Goal: Task Accomplishment & Management: Use online tool/utility

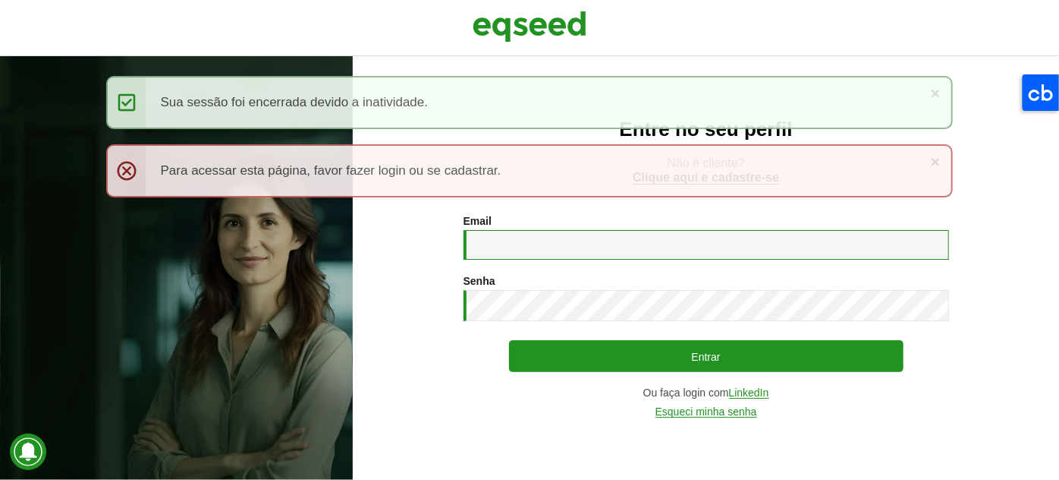
type input "**********"
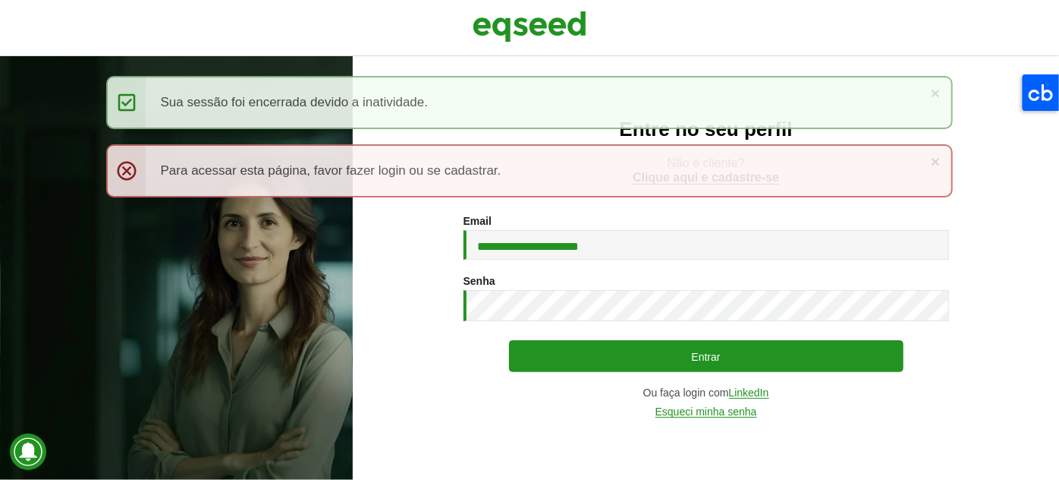
click at [645, 338] on div "**********" at bounding box center [707, 316] width 486 height 202
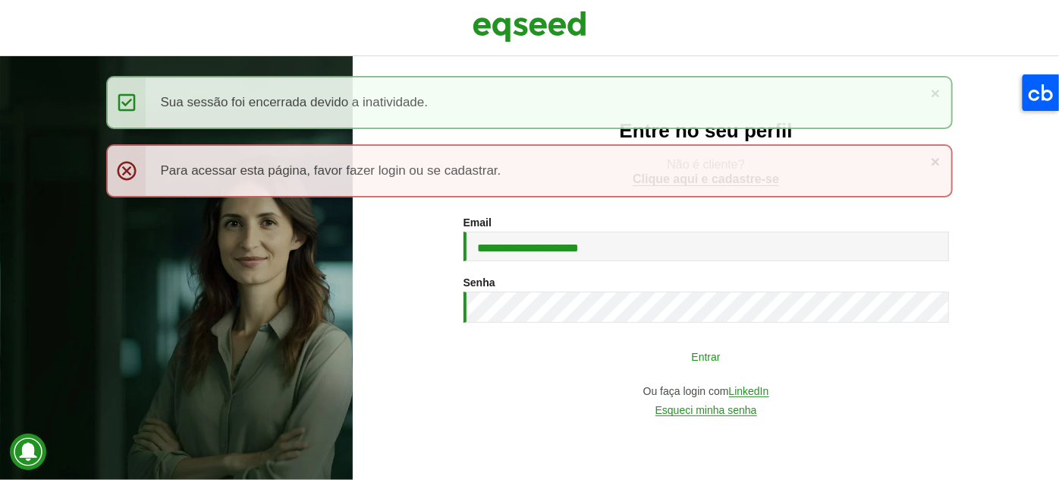
click at [647, 348] on button "Entrar" at bounding box center [706, 355] width 395 height 29
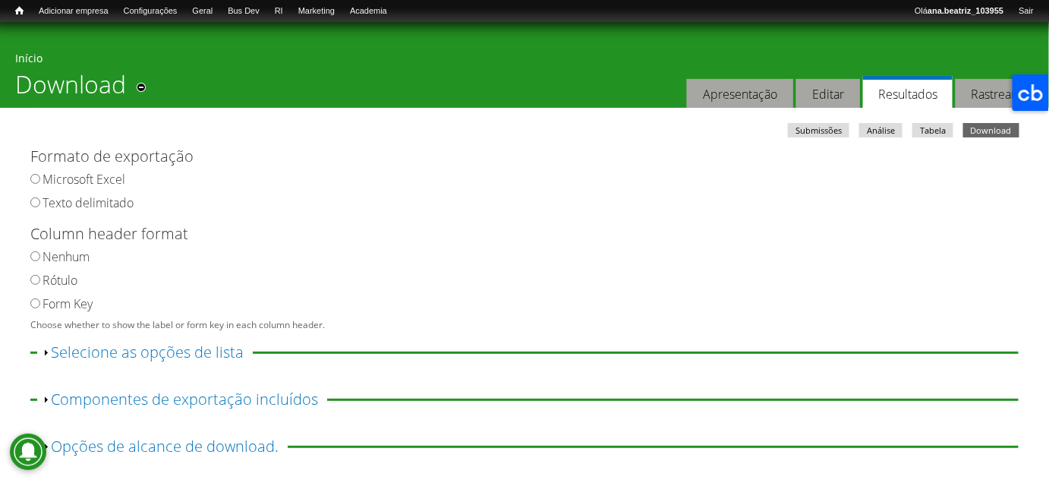
scroll to position [80, 0]
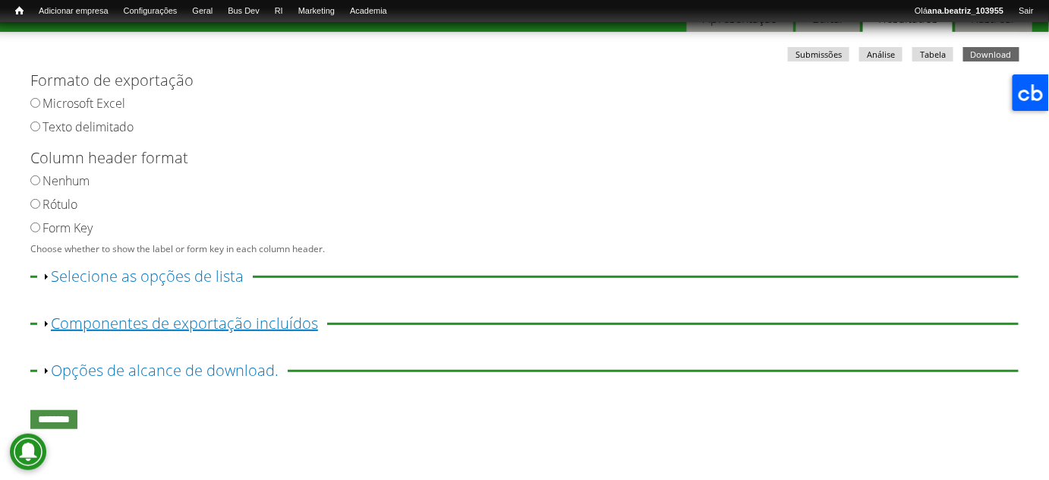
click at [282, 325] on link "Exibir Componentes de exportação incluídos" at bounding box center [184, 323] width 267 height 20
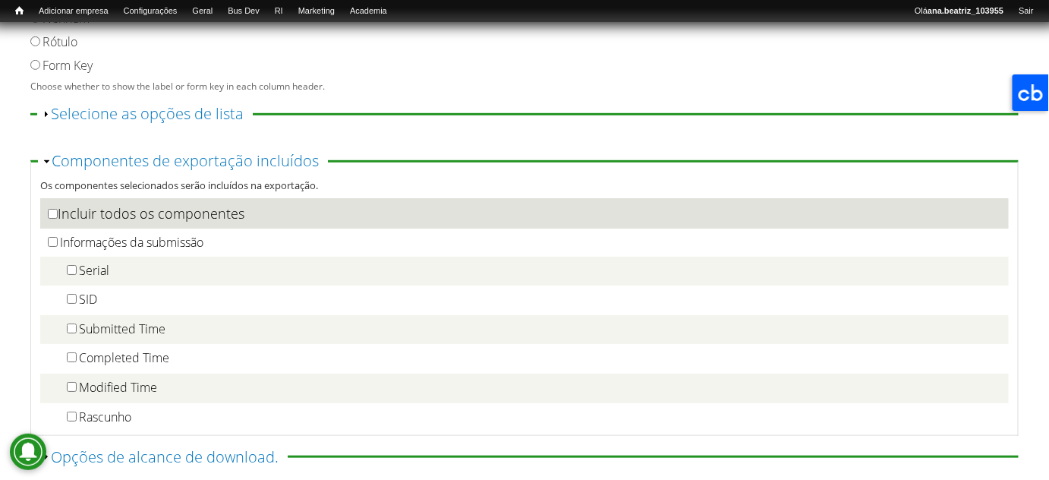
scroll to position [329, 0]
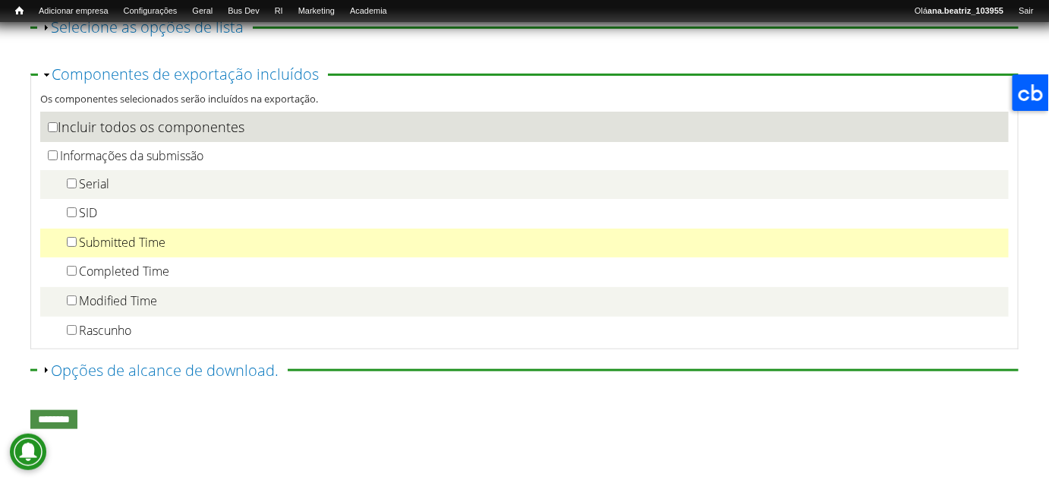
click at [117, 240] on label "Submitted Time" at bounding box center [122, 242] width 87 height 17
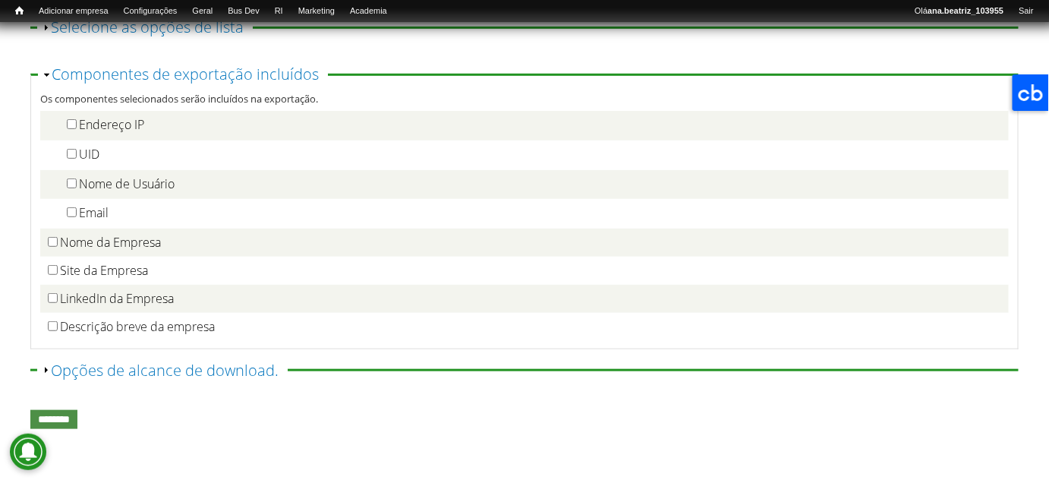
scroll to position [236, 0]
click at [117, 240] on label "Nome da Empresa" at bounding box center [110, 240] width 101 height 17
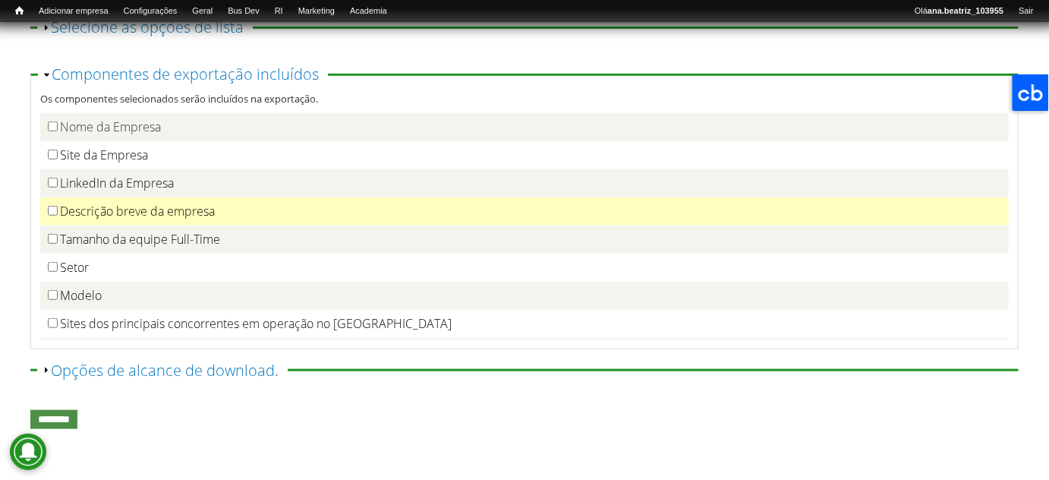
scroll to position [350, 0]
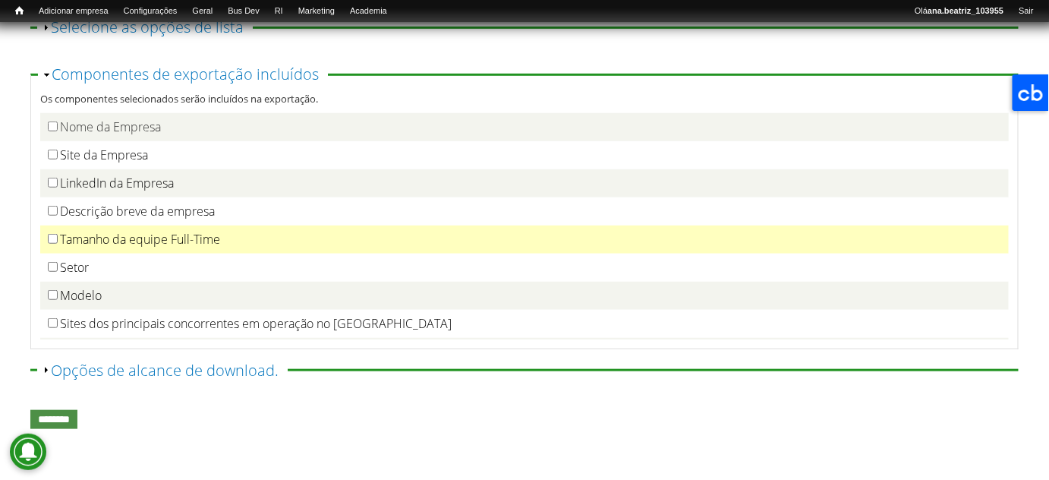
click at [60, 242] on label "Tamanho da equipe Full-Time" at bounding box center [140, 239] width 160 height 17
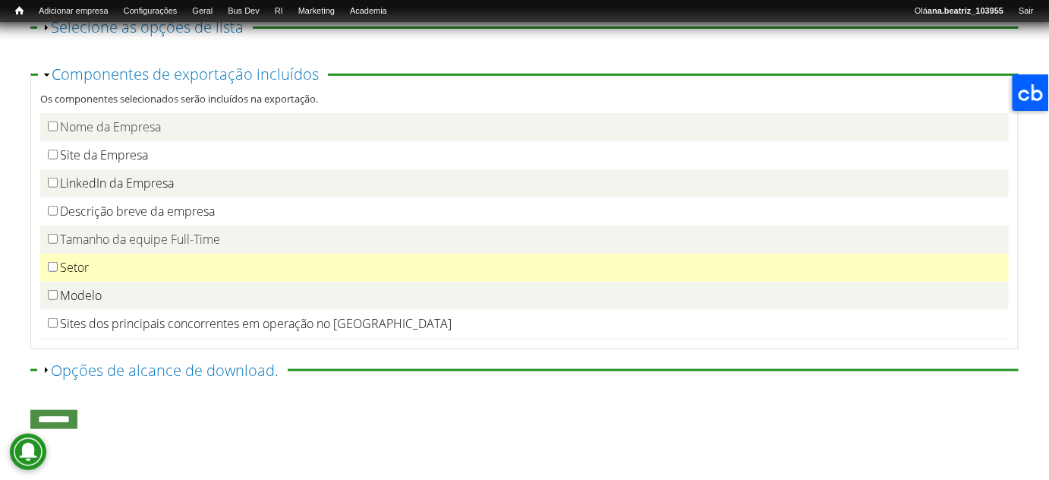
click at [62, 264] on label "Setor" at bounding box center [74, 267] width 29 height 17
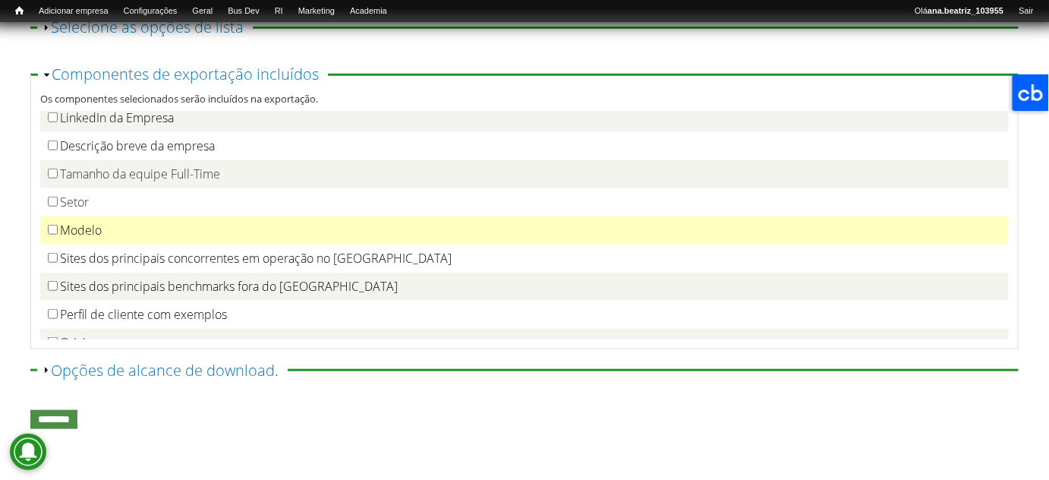
scroll to position [416, 0]
click at [91, 232] on label "Modelo" at bounding box center [81, 229] width 42 height 17
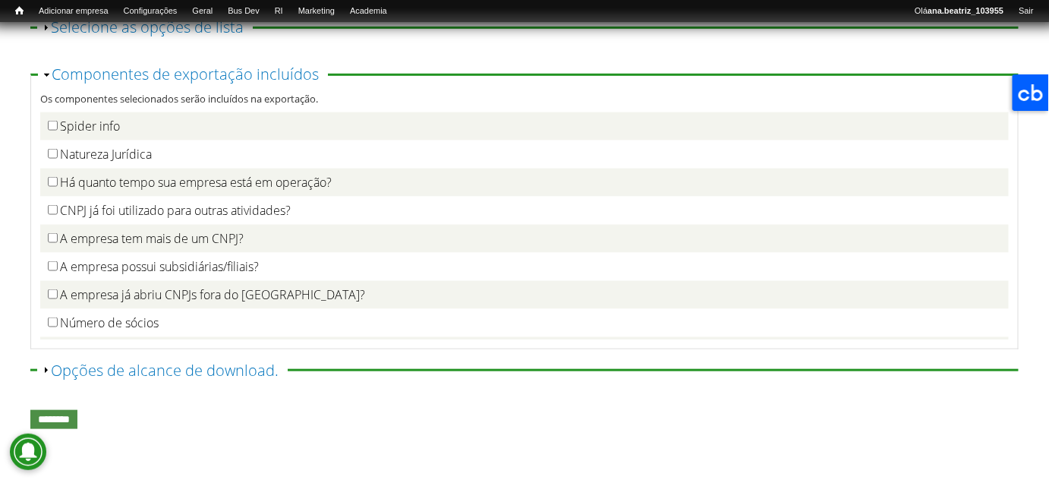
scroll to position [745, 0]
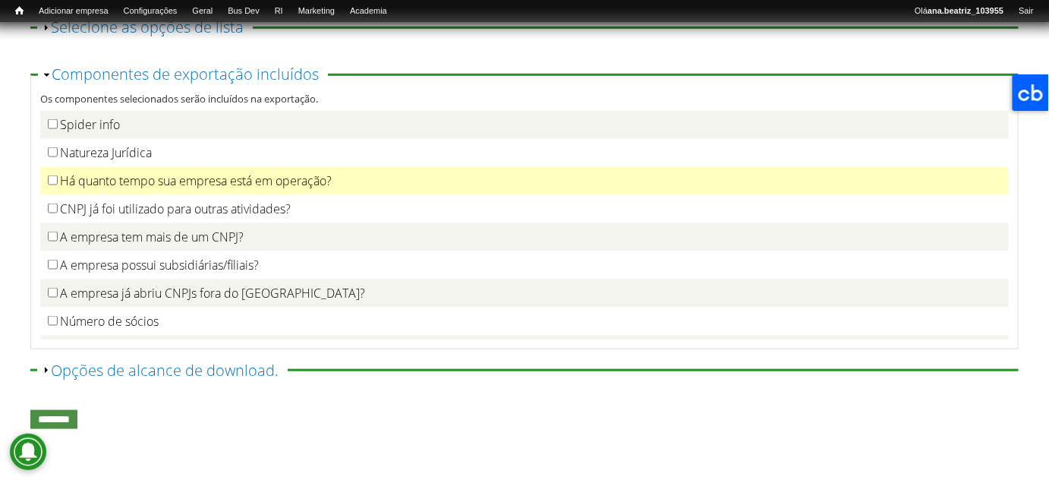
click at [285, 189] on label "Há quanto tempo sua empresa está em operação?" at bounding box center [196, 180] width 272 height 17
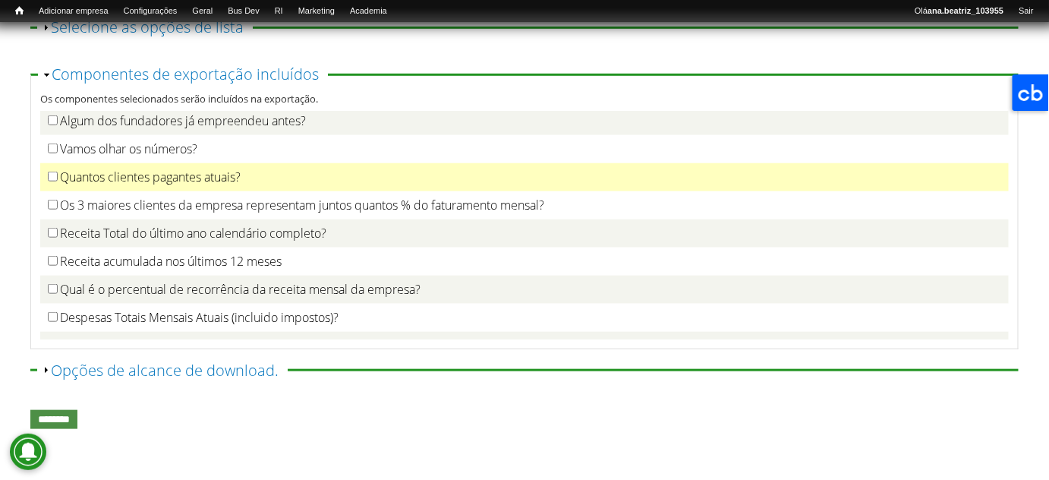
scroll to position [2426, 0]
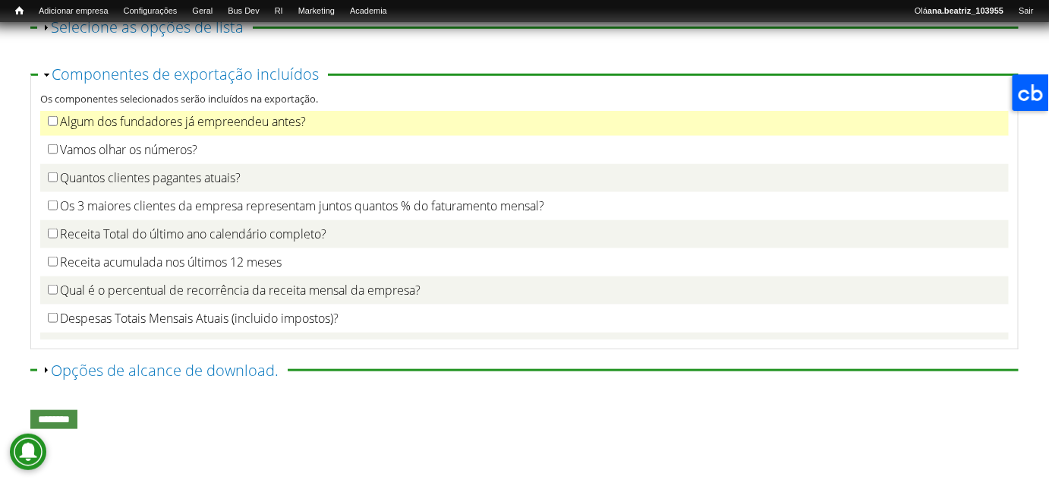
click at [297, 130] on label "Algum dos fundadores já empreendeu antes?" at bounding box center [183, 121] width 246 height 17
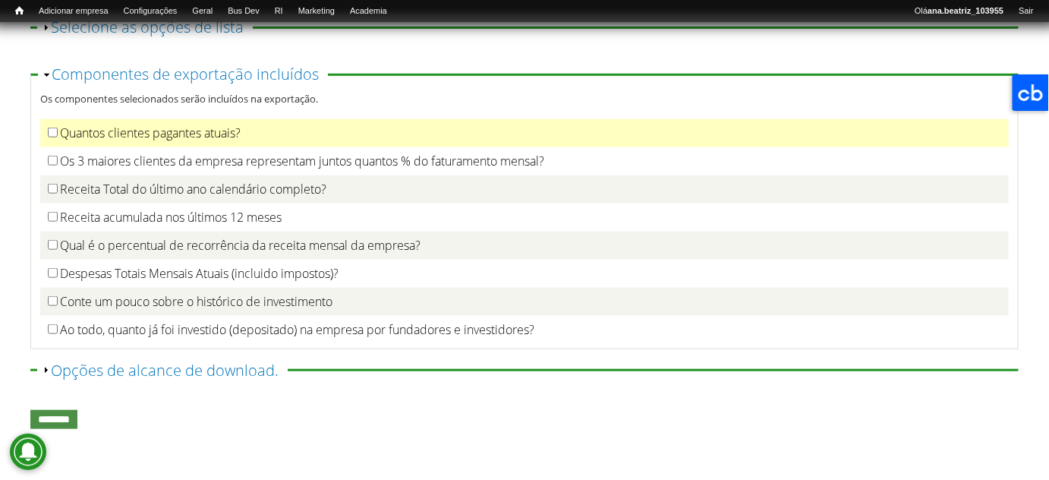
scroll to position [2474, 0]
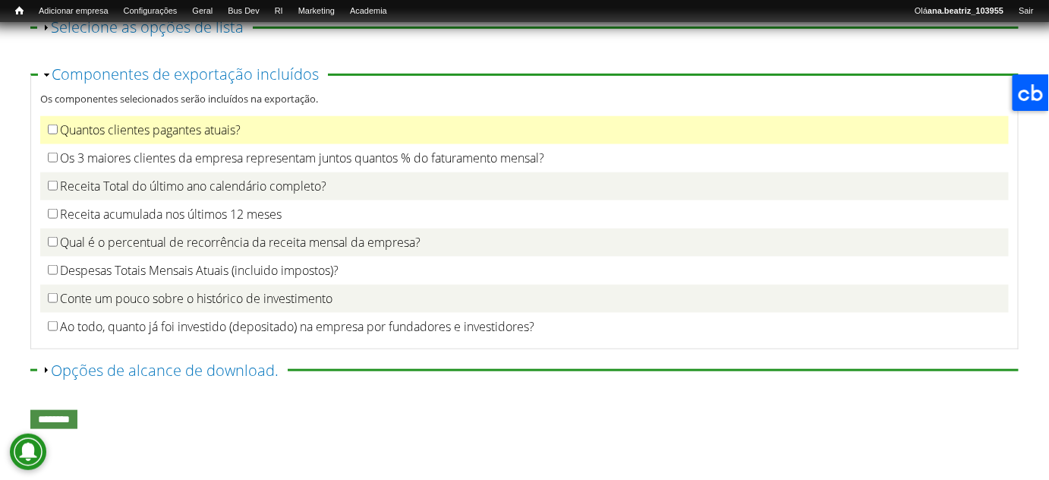
click at [324, 194] on label "Receita Total do último ano calendário completo?" at bounding box center [193, 186] width 266 height 17
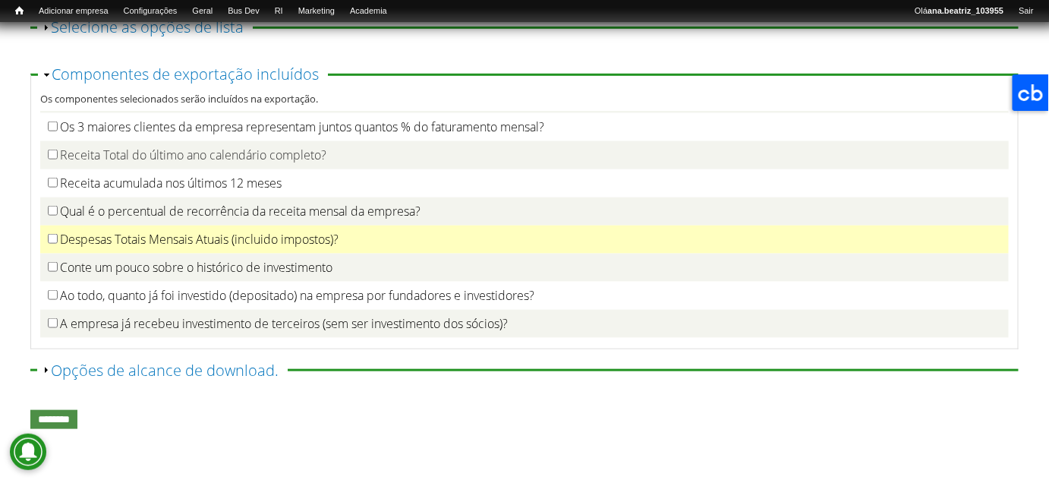
scroll to position [2503, 0]
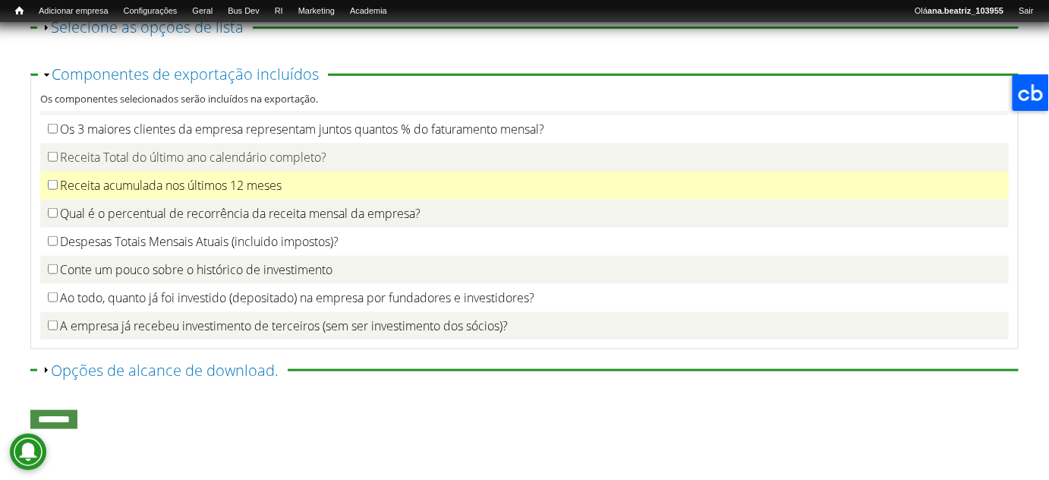
click at [260, 194] on label "Receita acumulada nos últimos 12 meses" at bounding box center [171, 185] width 222 height 17
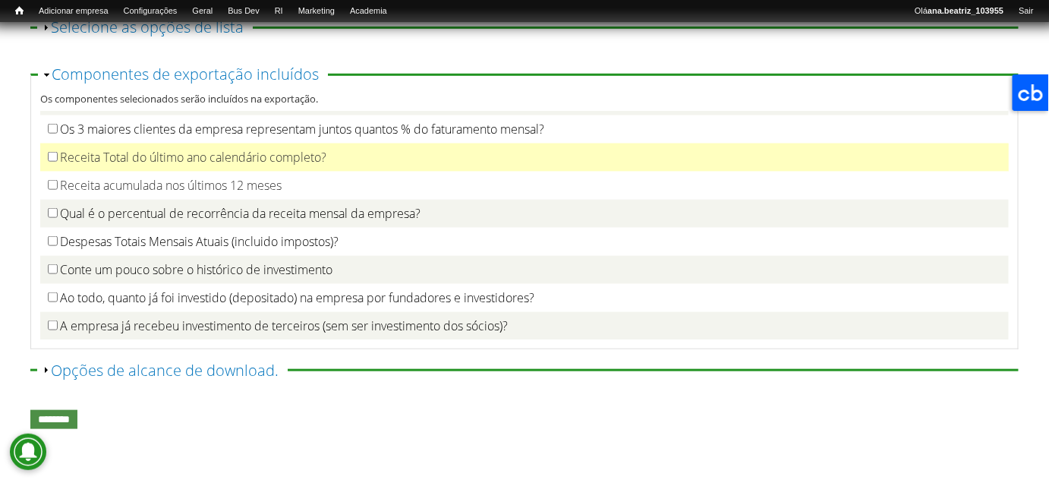
click at [257, 165] on label "Receita Total do último ano calendário completo?" at bounding box center [193, 157] width 266 height 17
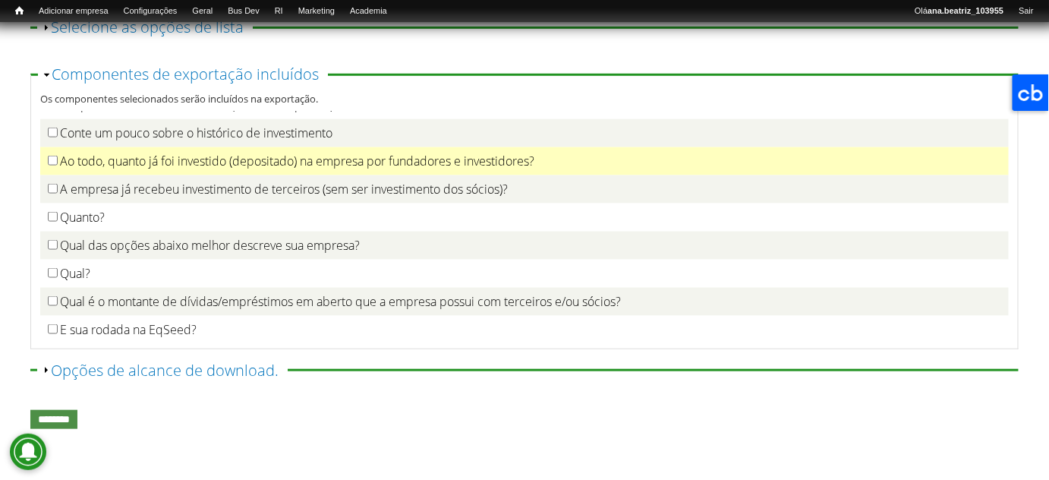
scroll to position [2641, 0]
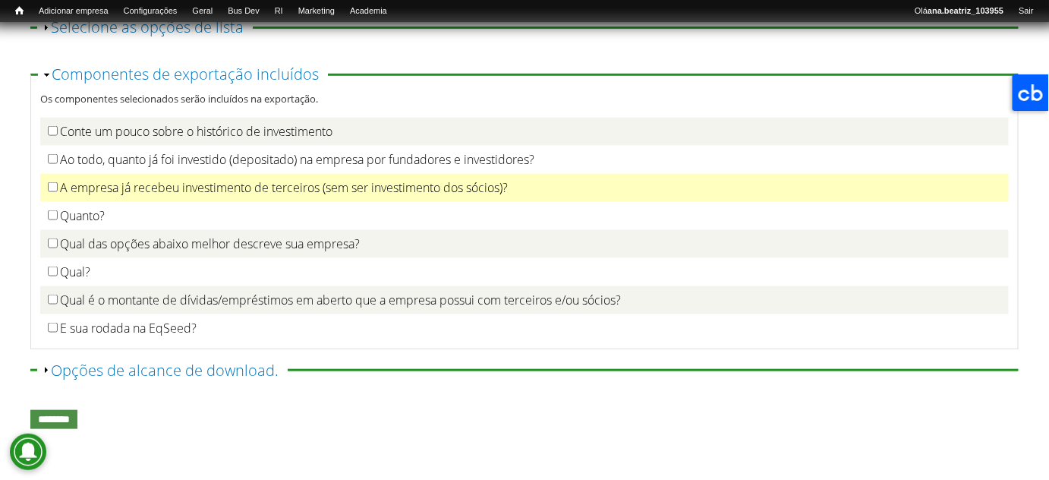
click at [386, 195] on label "A empresa já recebeu investimento de terceiros (sem ser investimento dos sócios…" at bounding box center [284, 187] width 448 height 17
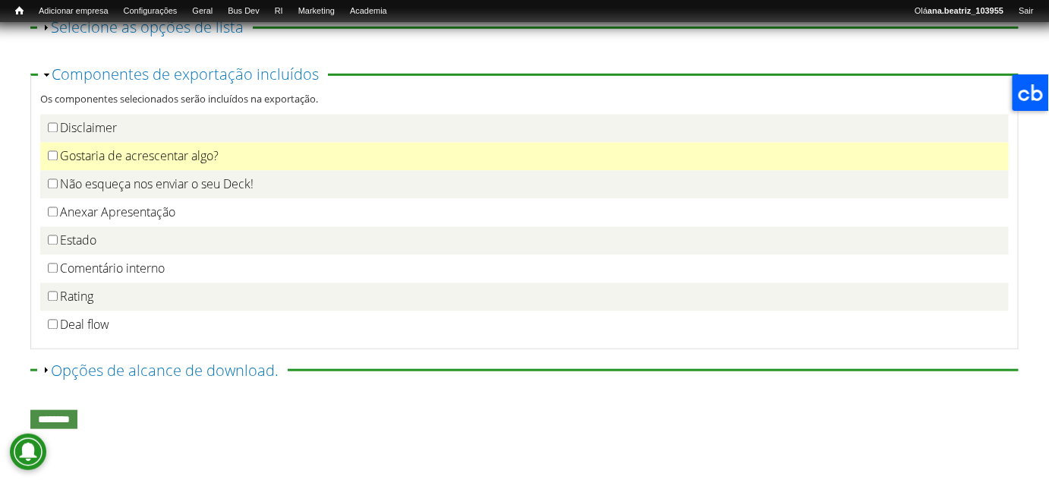
scroll to position [2944, 0]
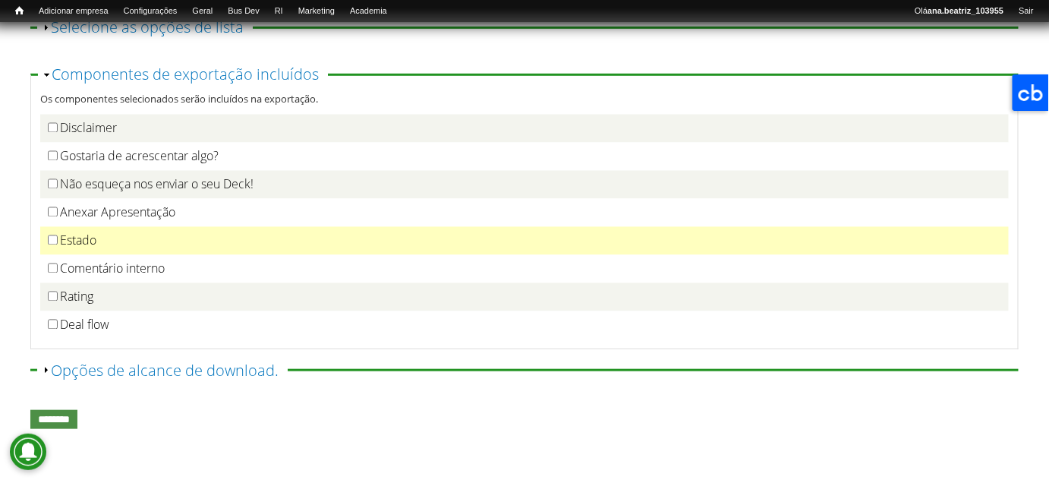
click at [62, 240] on label "Estado" at bounding box center [78, 240] width 36 height 17
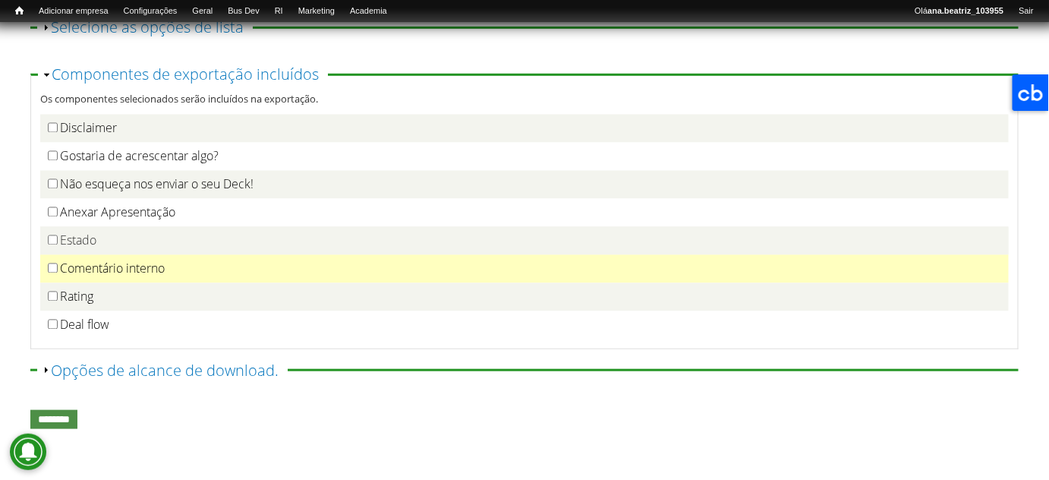
click at [85, 267] on label "Comentário interno" at bounding box center [112, 268] width 105 height 17
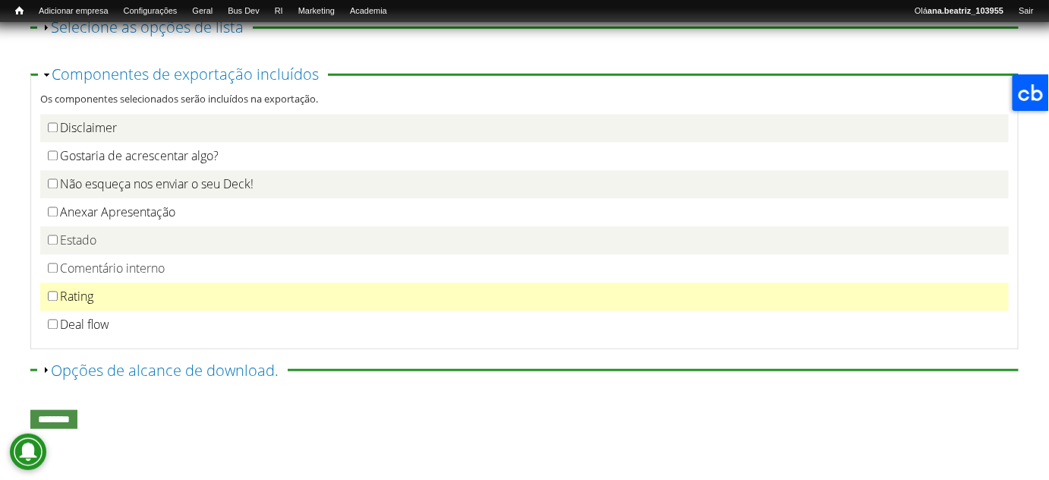
click at [83, 301] on label "Rating" at bounding box center [76, 296] width 33 height 17
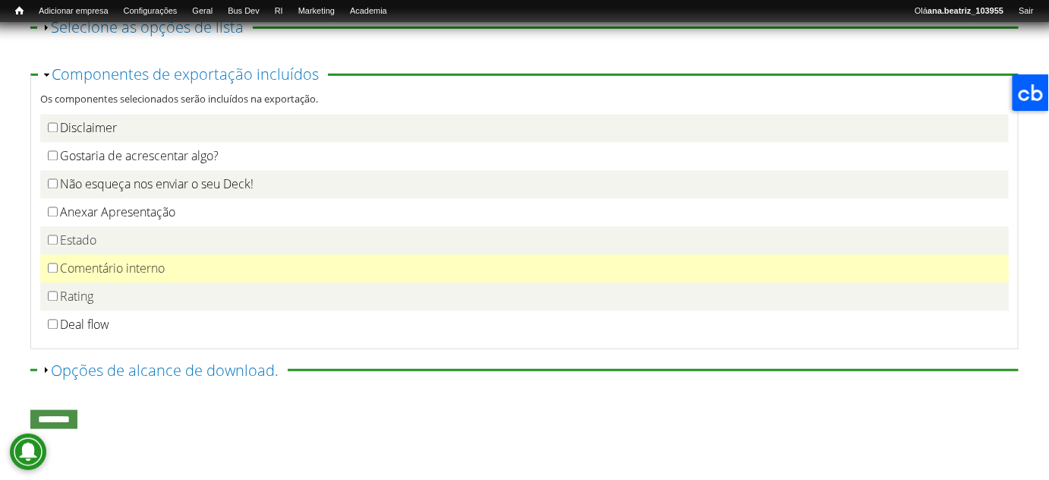
click at [121, 266] on label "Comentário interno" at bounding box center [112, 268] width 105 height 17
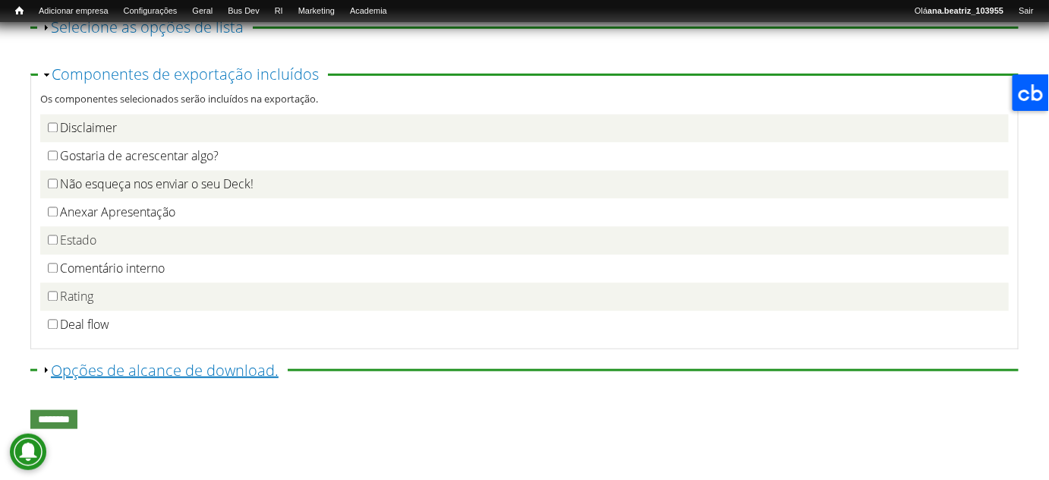
click at [221, 375] on link "Exibir Opções de alcance de download." at bounding box center [165, 370] width 228 height 20
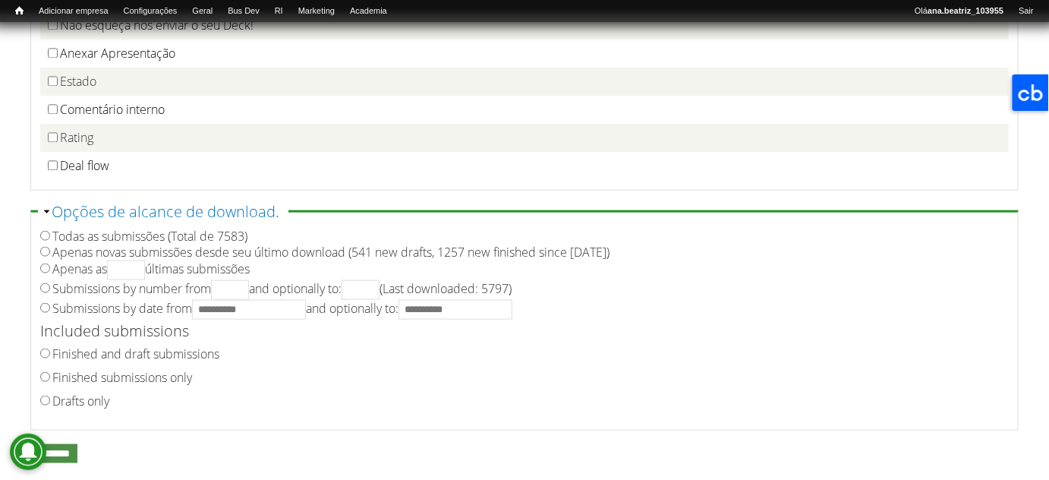
scroll to position [498, 0]
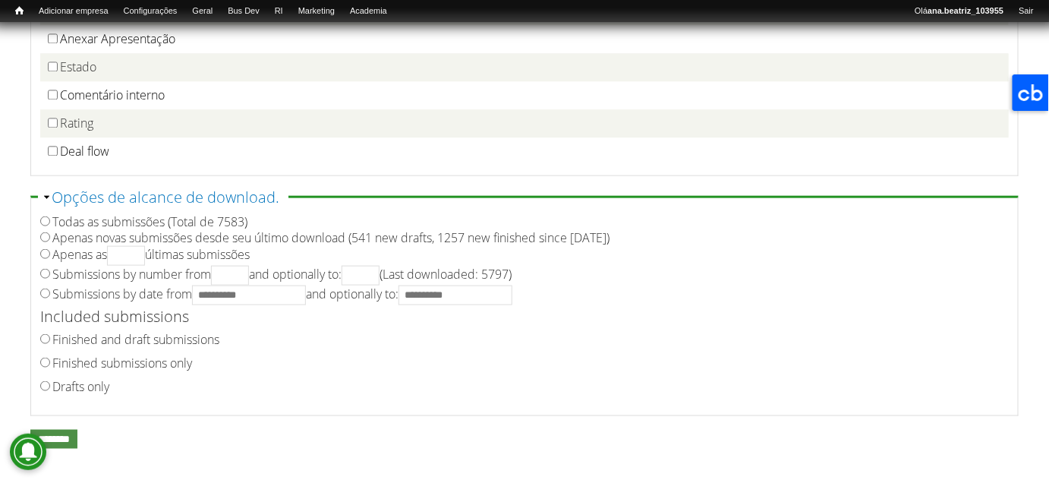
click at [137, 371] on label "Finished submissions only" at bounding box center [122, 362] width 140 height 17
click at [123, 302] on label "Submissions by date from and optionally to:" at bounding box center [282, 293] width 460 height 17
click at [257, 302] on input "Submissions by date from and optionally to:" at bounding box center [249, 295] width 114 height 20
type input "**********"
click at [471, 302] on input "**********" at bounding box center [455, 295] width 114 height 20
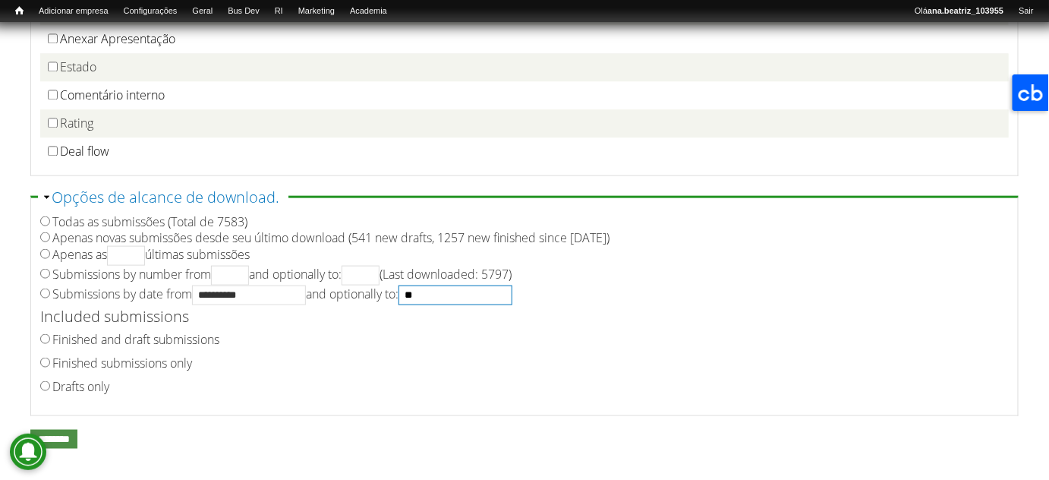
type input "*"
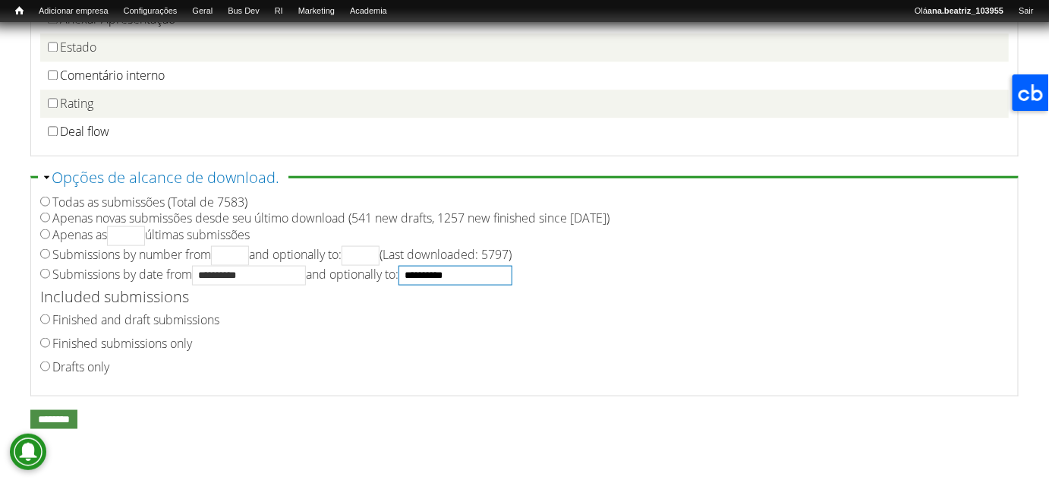
scroll to position [526, 0]
type input "**********"
click at [63, 422] on input "********" at bounding box center [53, 419] width 47 height 19
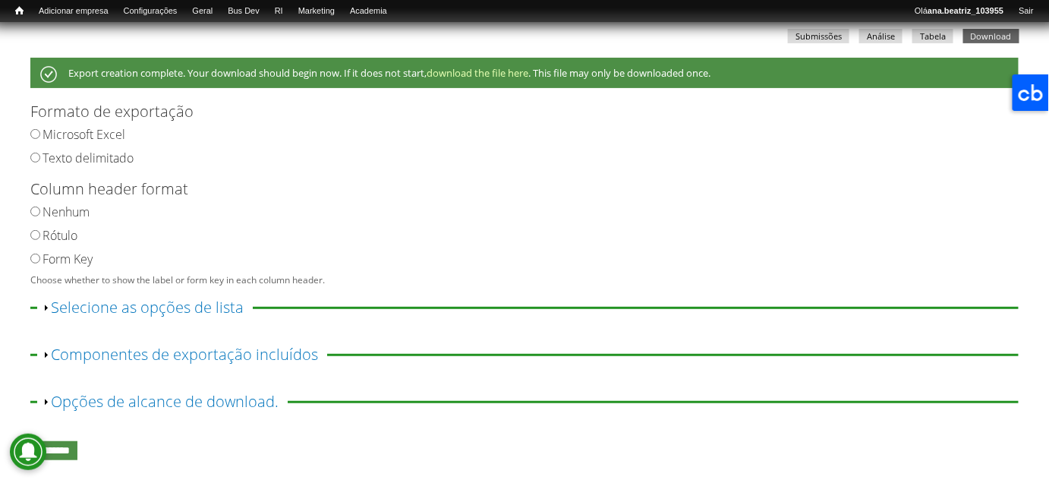
scroll to position [129, 0]
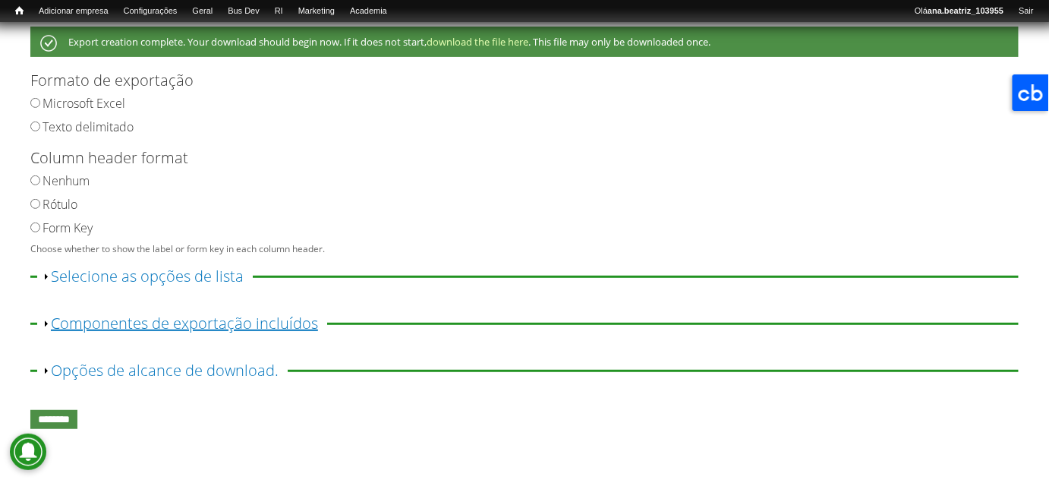
click at [150, 323] on link "Exibir Componentes de exportação incluídos" at bounding box center [184, 323] width 267 height 20
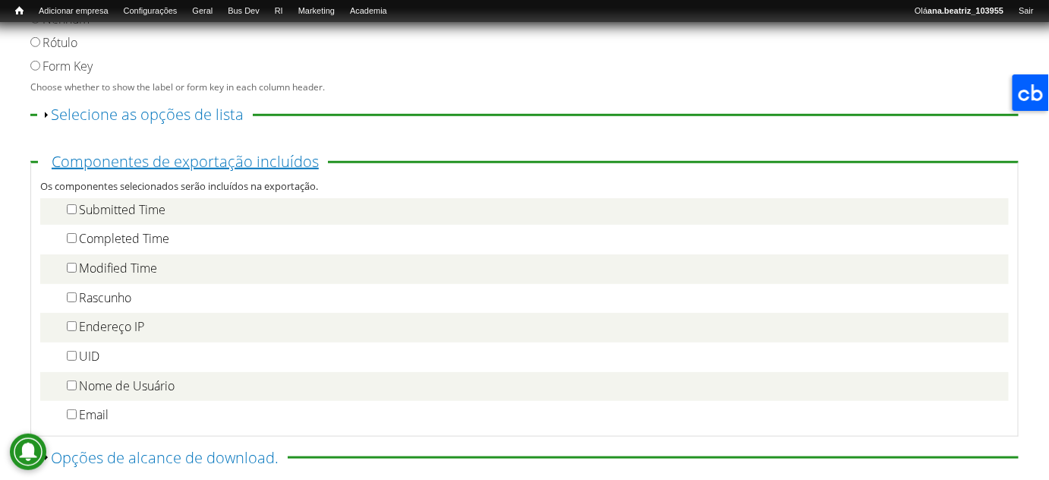
scroll to position [0, 0]
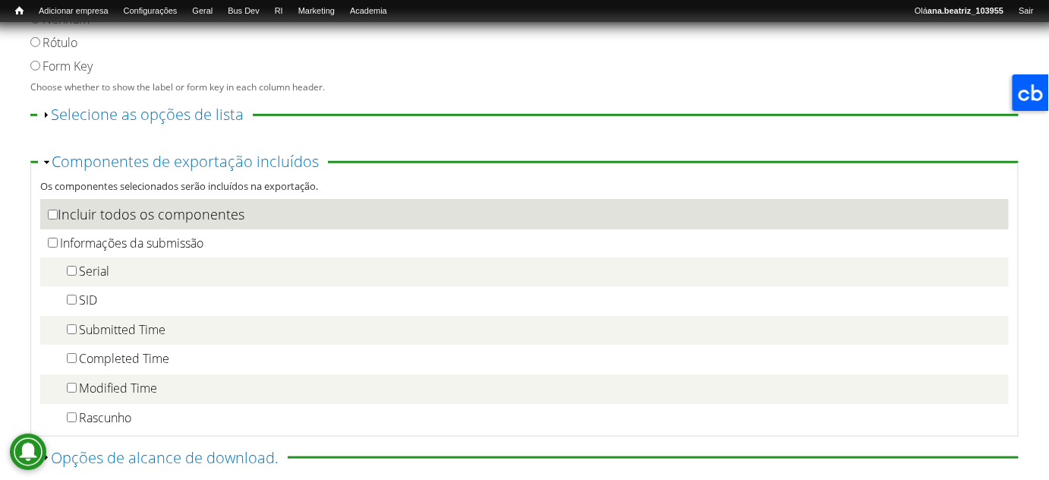
click at [87, 219] on th "Incluir todos os componentes" at bounding box center [524, 214] width 968 height 30
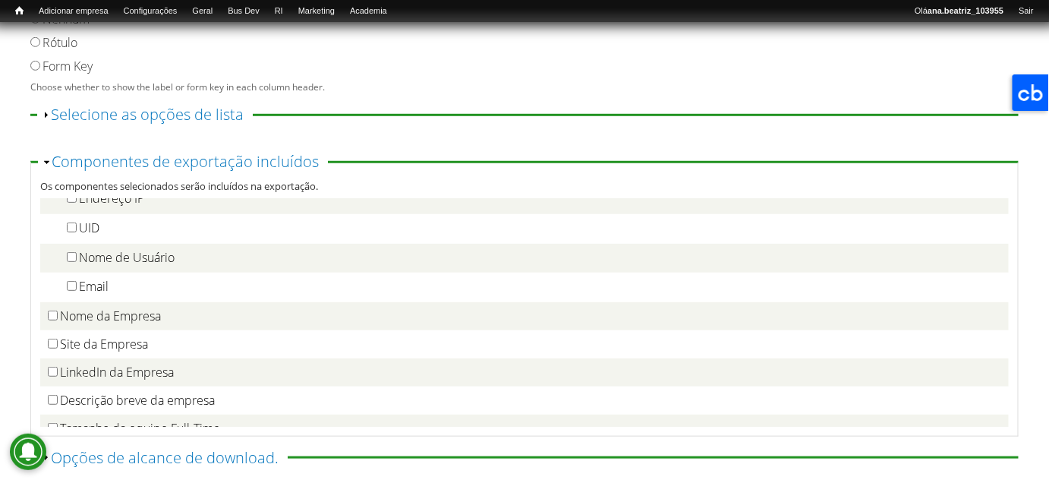
scroll to position [254, 0]
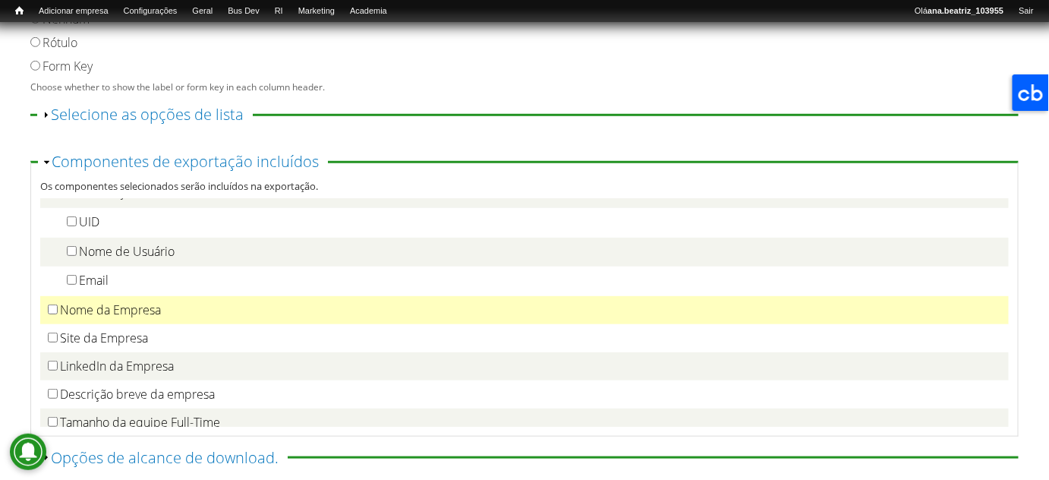
click at [130, 314] on label "Nome da Empresa" at bounding box center [110, 309] width 101 height 17
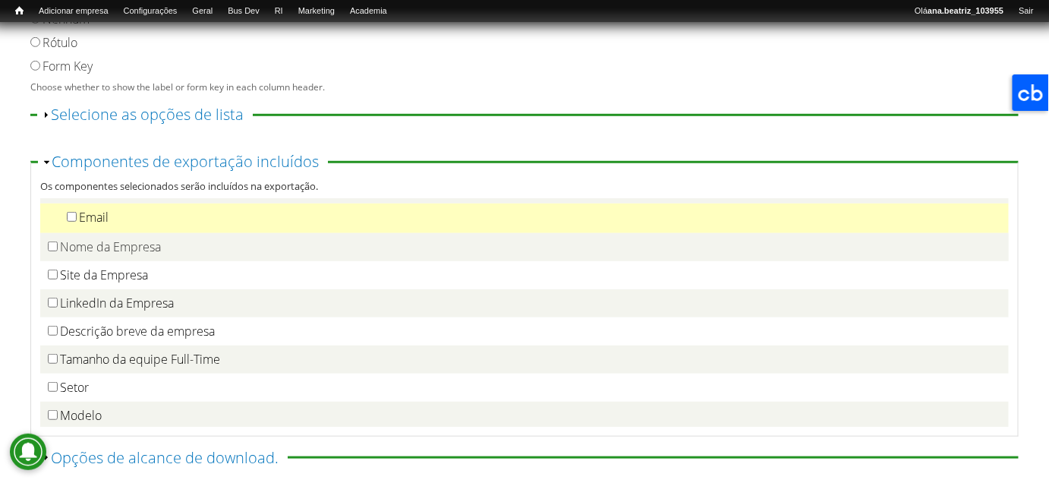
scroll to position [324, 0]
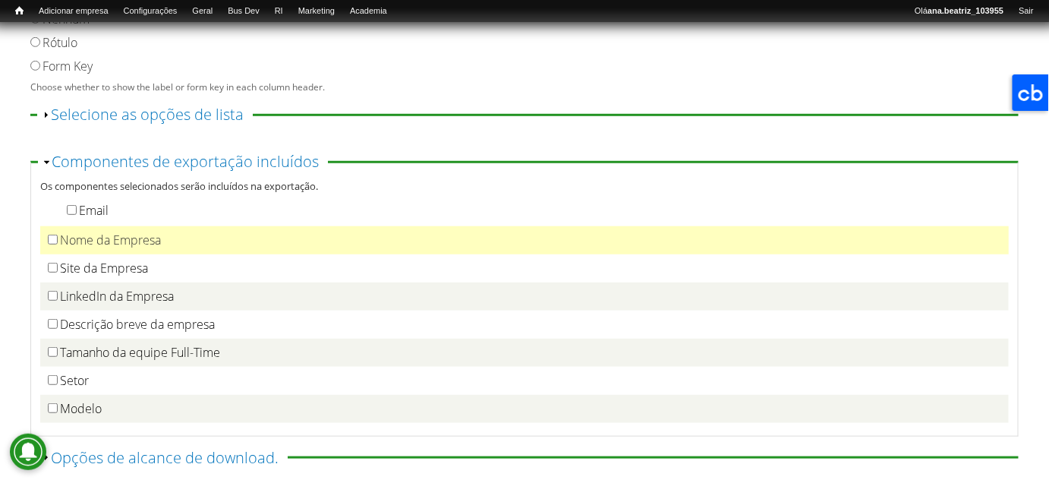
click at [99, 242] on label "Nome da Empresa" at bounding box center [110, 239] width 101 height 17
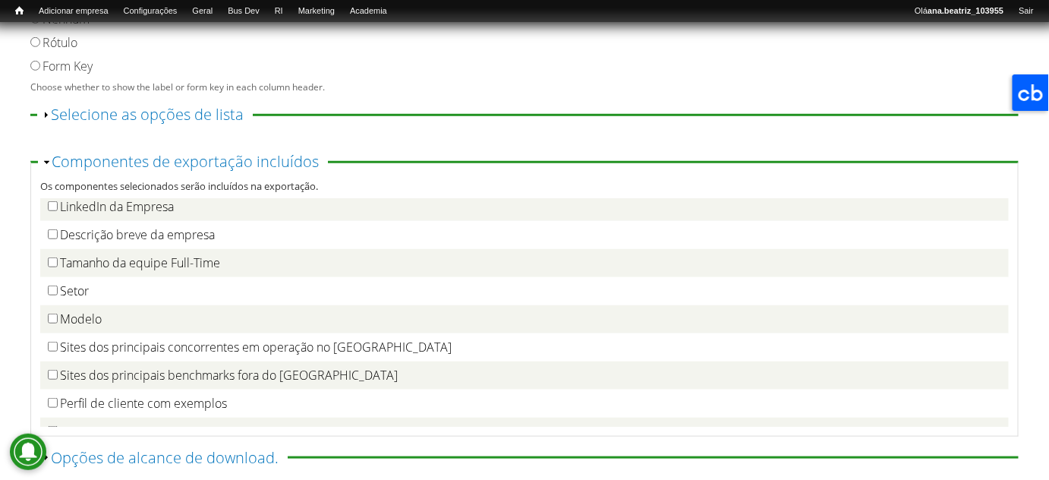
scroll to position [417, 0]
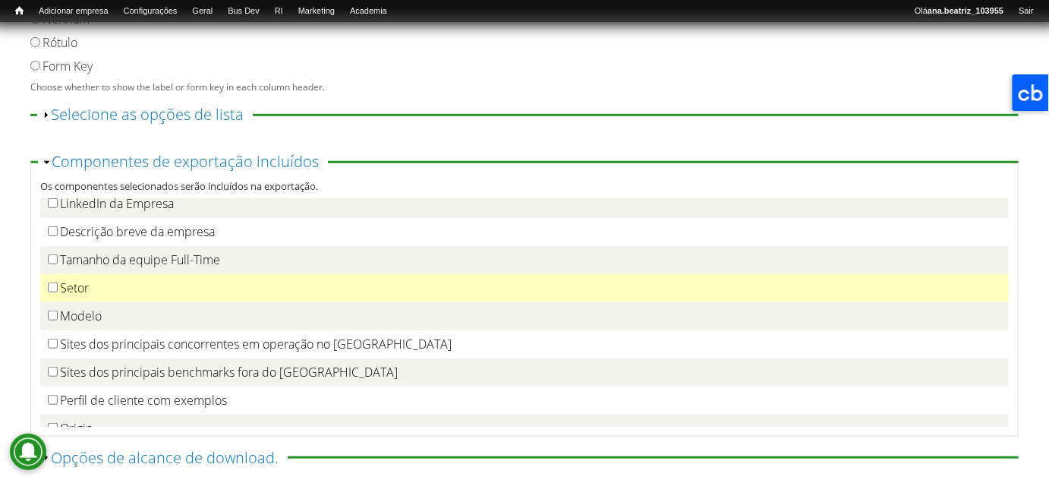
click at [117, 281] on td "Setor" at bounding box center [524, 288] width 968 height 28
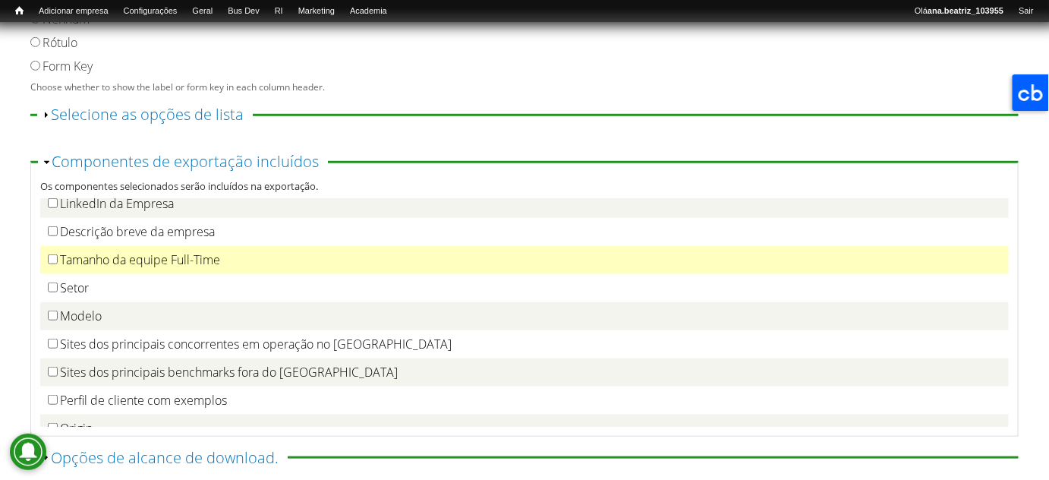
click at [134, 264] on label "Tamanho da equipe Full-Time" at bounding box center [140, 259] width 160 height 17
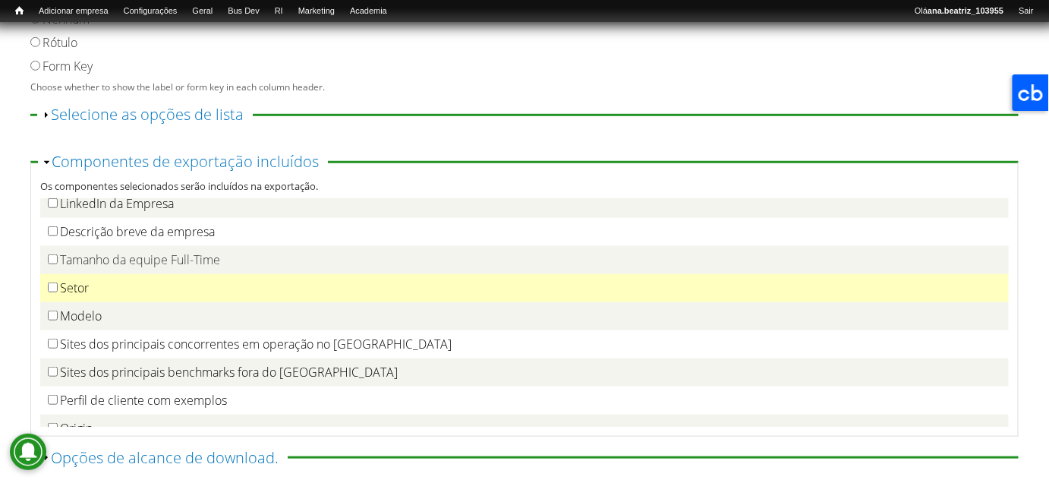
click at [71, 282] on label "Setor" at bounding box center [74, 287] width 29 height 17
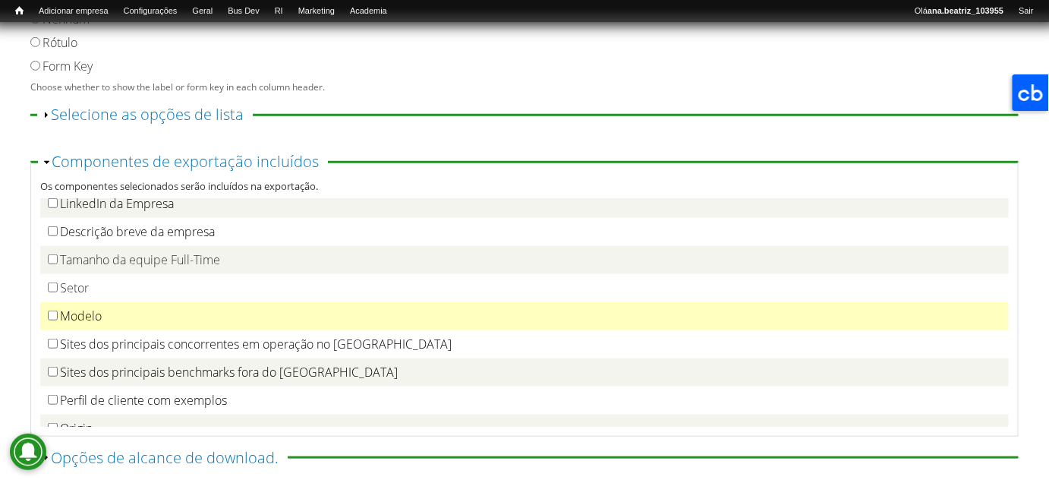
click at [67, 324] on label "Modelo" at bounding box center [81, 315] width 42 height 17
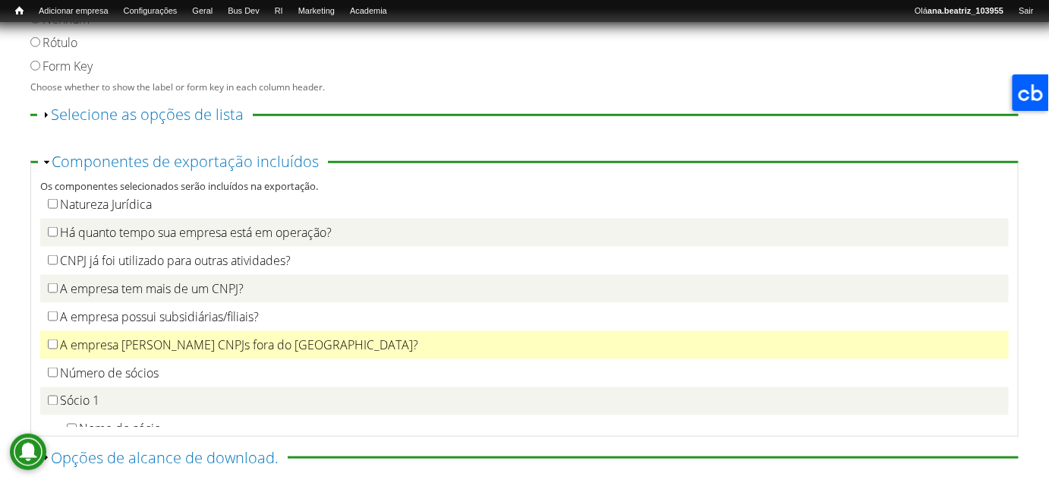
scroll to position [781, 0]
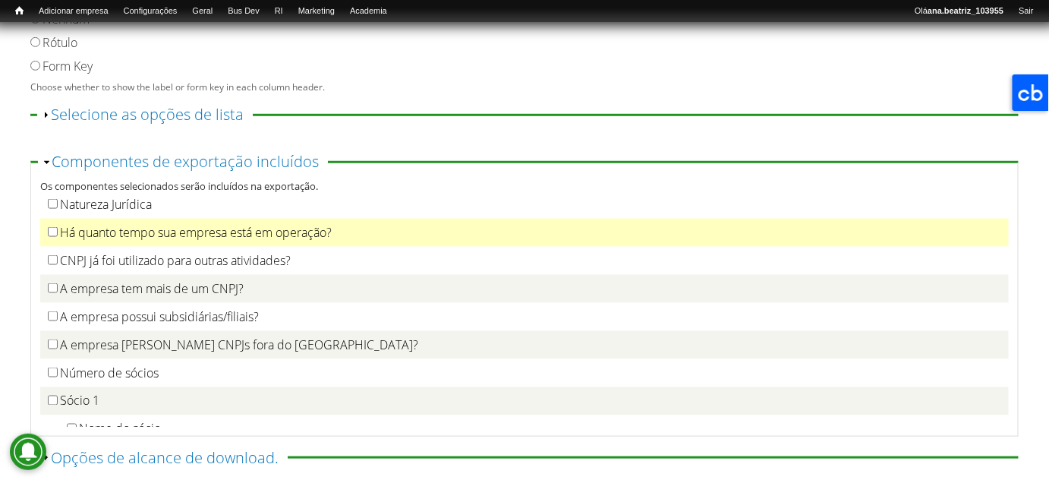
click at [223, 240] on label "Há quanto tempo sua empresa está em operação?" at bounding box center [196, 232] width 272 height 17
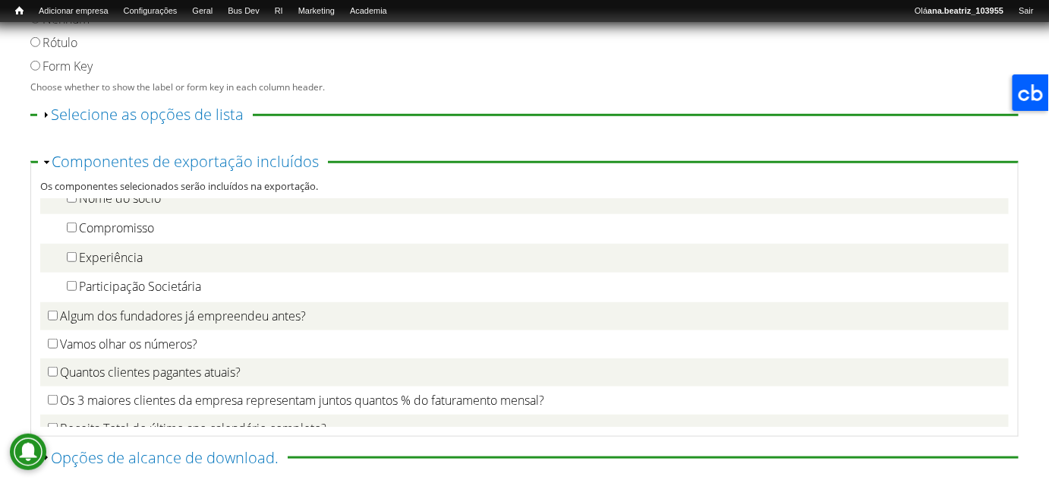
scroll to position [2323, 0]
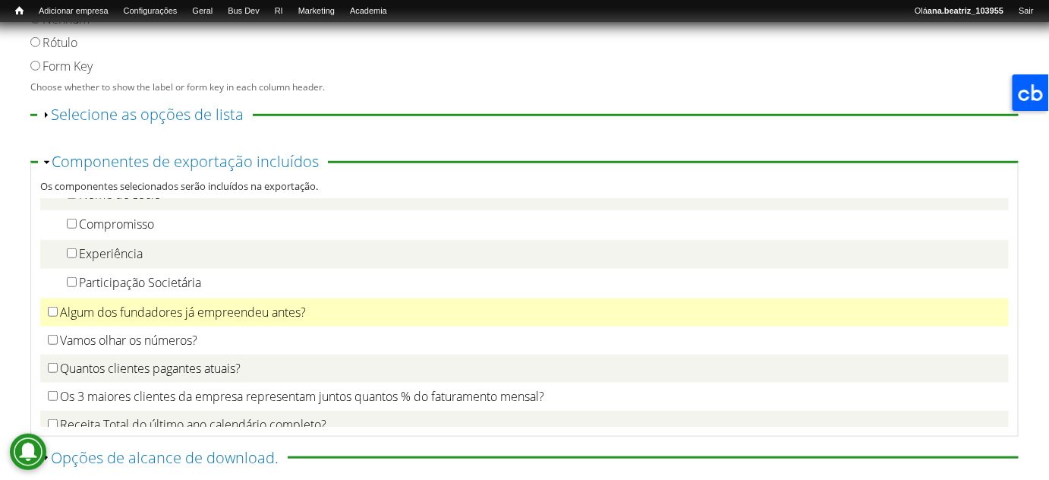
click at [194, 320] on label "Algum dos fundadores já empreendeu antes?" at bounding box center [183, 312] width 246 height 17
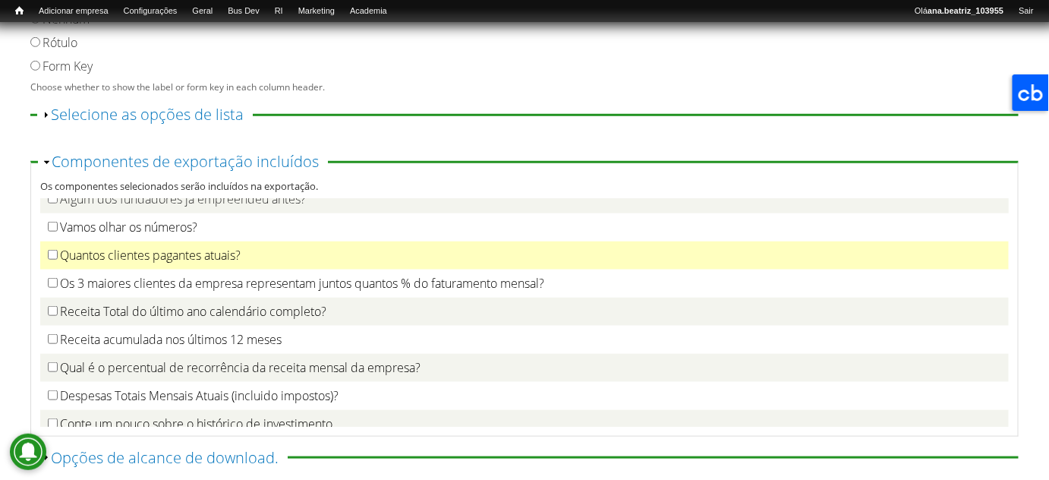
scroll to position [2437, 0]
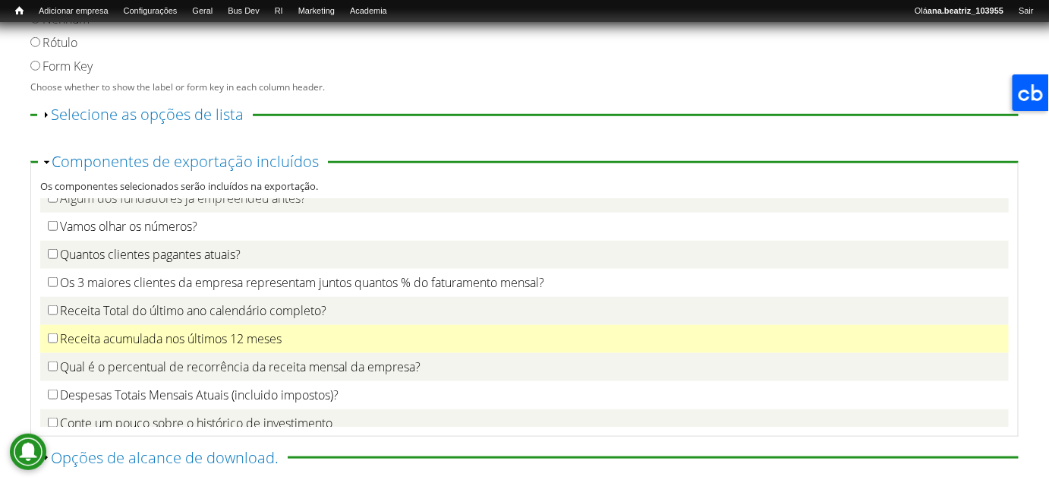
click at [180, 347] on label "Receita acumulada nos últimos 12 meses" at bounding box center [171, 338] width 222 height 17
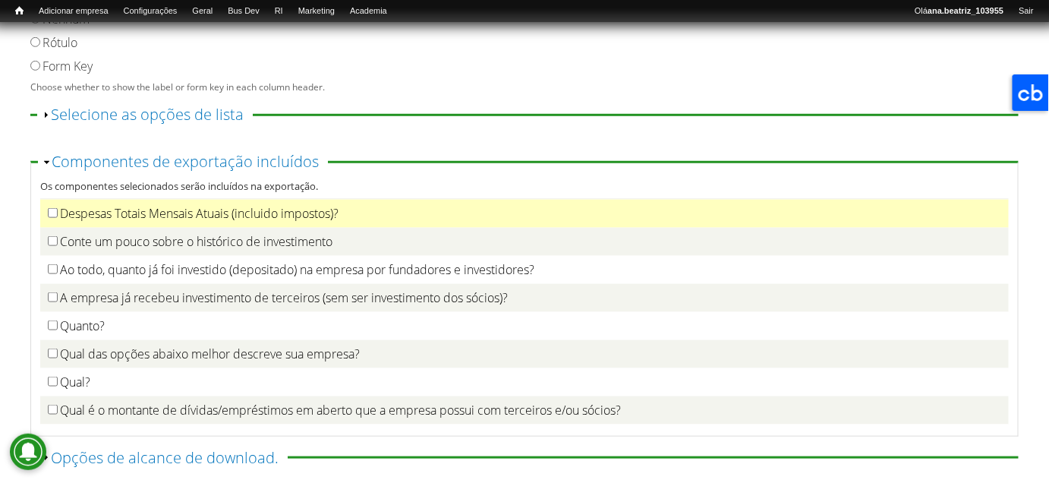
scroll to position [2619, 0]
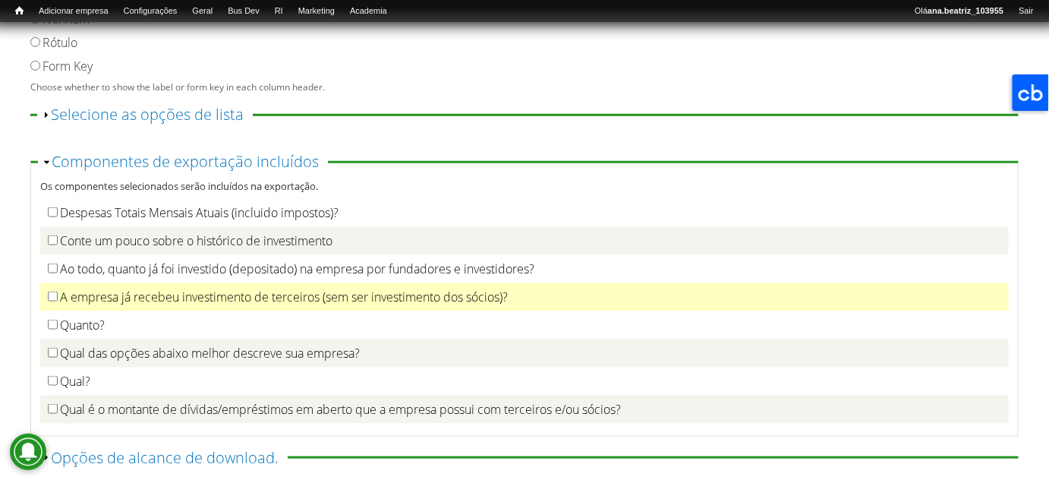
click at [216, 305] on label "A empresa já recebeu investimento de terceiros (sem ser investimento dos sócios…" at bounding box center [284, 296] width 448 height 17
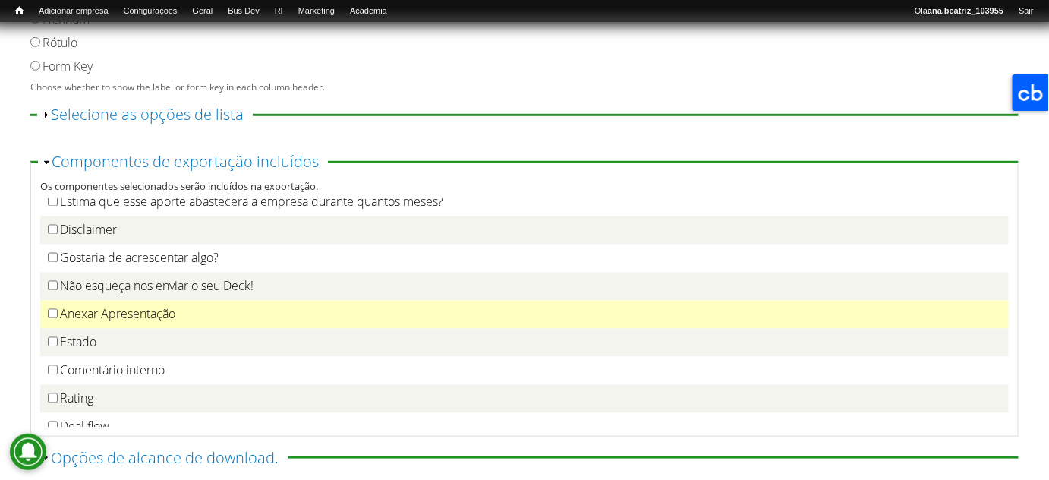
scroll to position [2944, 0]
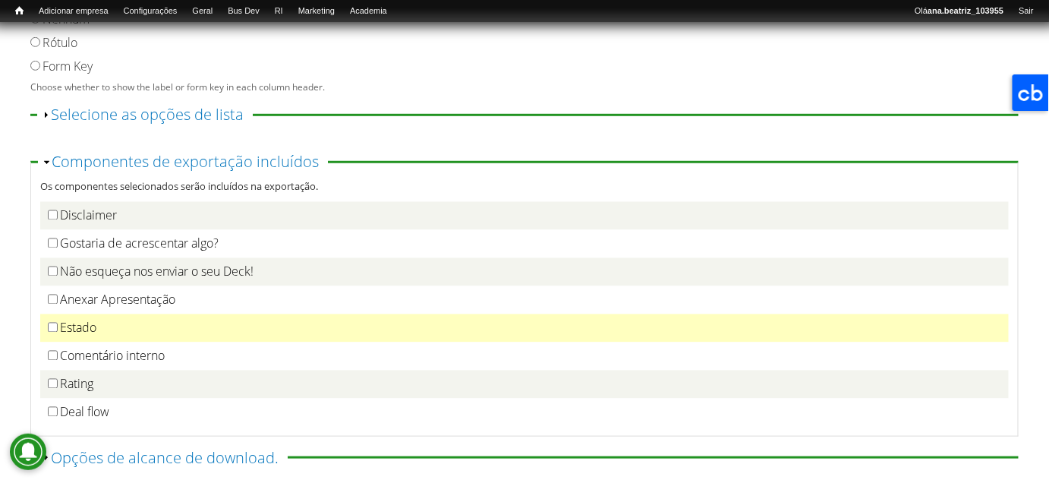
click at [149, 330] on div "Estado" at bounding box center [524, 328] width 953 height 16
click at [74, 327] on label "Estado" at bounding box center [78, 327] width 36 height 17
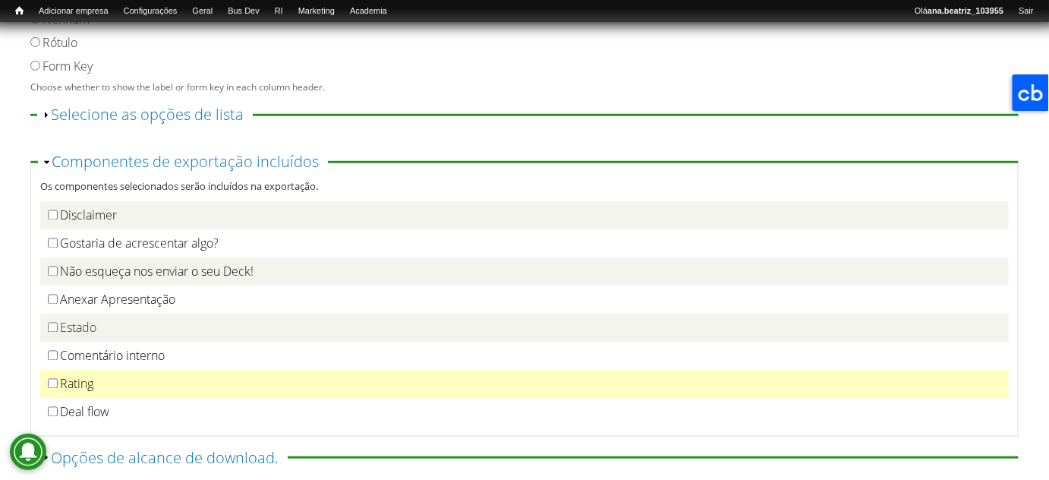
click at [65, 386] on label "Rating" at bounding box center [76, 384] width 33 height 17
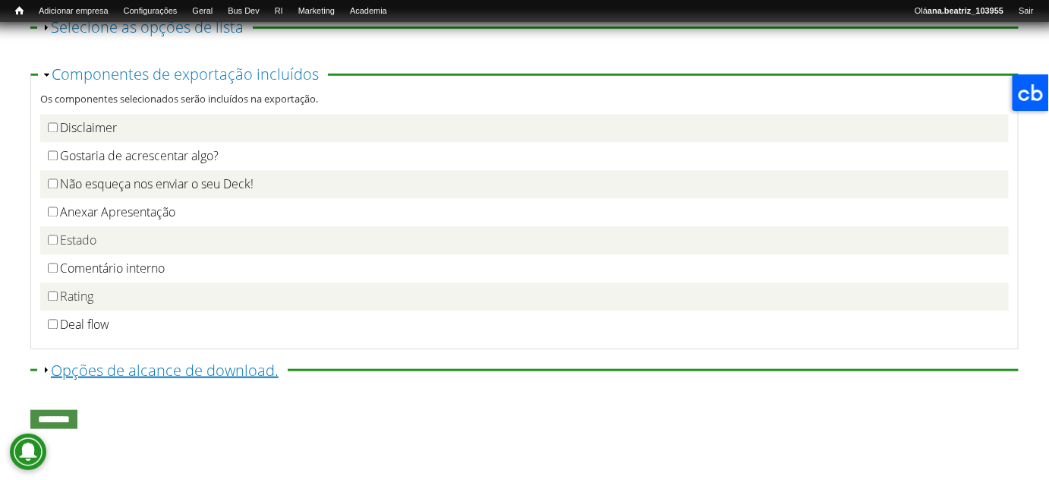
click at [208, 374] on link "Exibir Opções de alcance de download." at bounding box center [165, 370] width 228 height 20
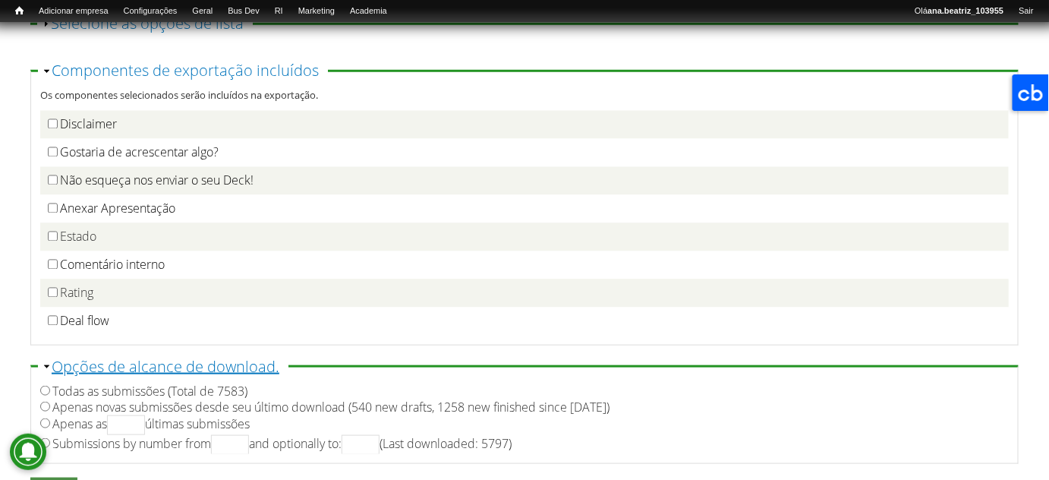
scroll to position [532, 0]
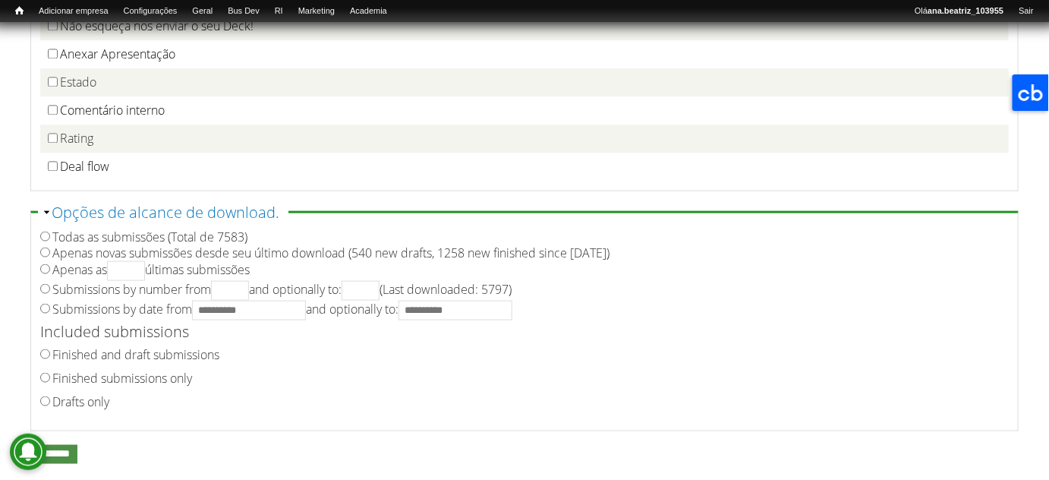
click at [164, 376] on label "Finished submissions only" at bounding box center [122, 378] width 140 height 17
click at [109, 309] on label "Submissions by date from and optionally to:" at bounding box center [282, 308] width 460 height 17
click at [256, 327] on label "Included submissions" at bounding box center [511, 331] width 943 height 23
click at [241, 315] on input "Submissions by date from and optionally to:" at bounding box center [249, 310] width 114 height 20
type input "**********"
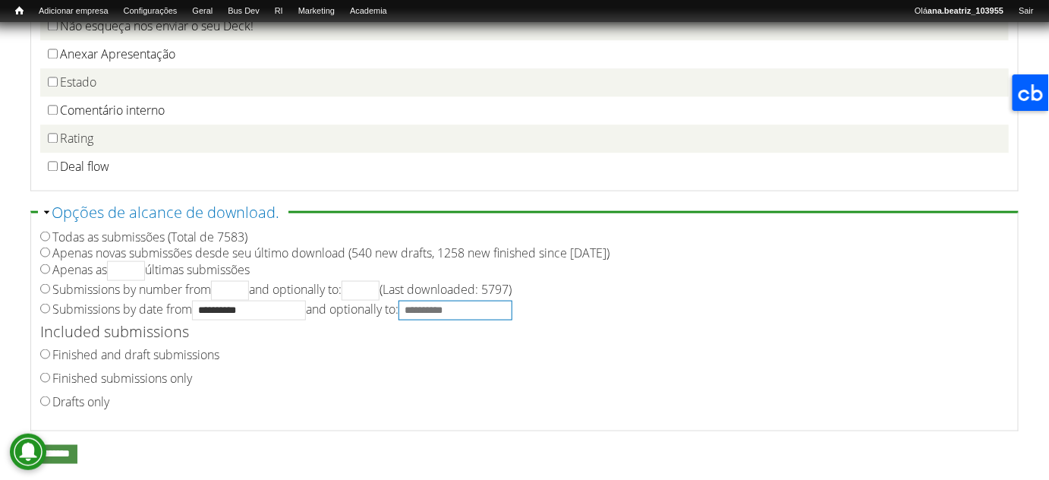
click at [499, 320] on input "**********" at bounding box center [455, 310] width 114 height 20
click at [596, 366] on div "Finished and draft submissions" at bounding box center [519, 355] width 958 height 24
click at [493, 311] on input "**********" at bounding box center [455, 310] width 114 height 20
type input "**********"
click at [486, 350] on div "Finished and draft submissions" at bounding box center [519, 355] width 958 height 24
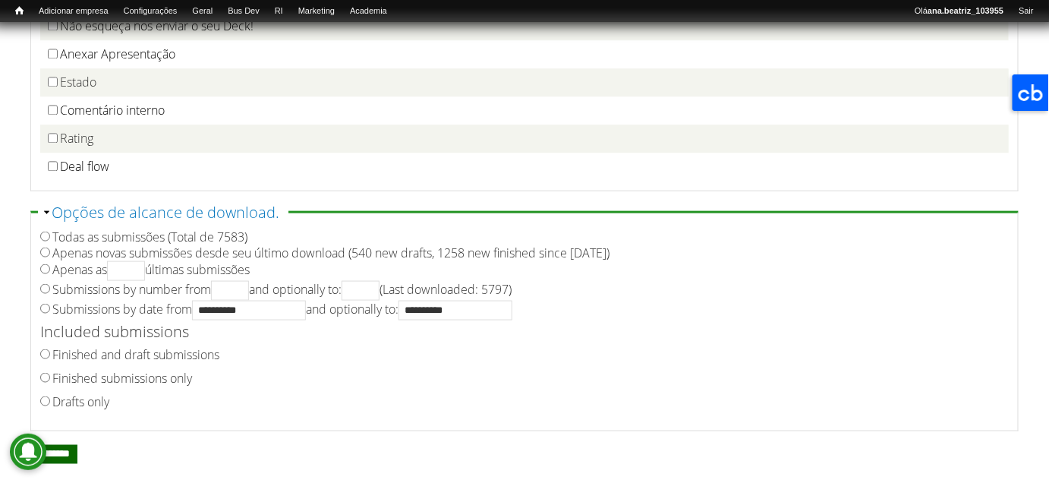
click at [77, 464] on input "********" at bounding box center [53, 454] width 47 height 19
